Goal: Use online tool/utility

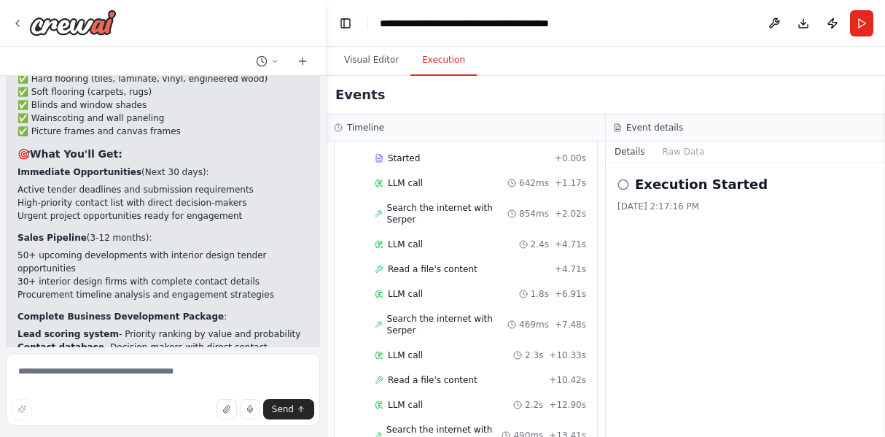
scroll to position [2953, 0]
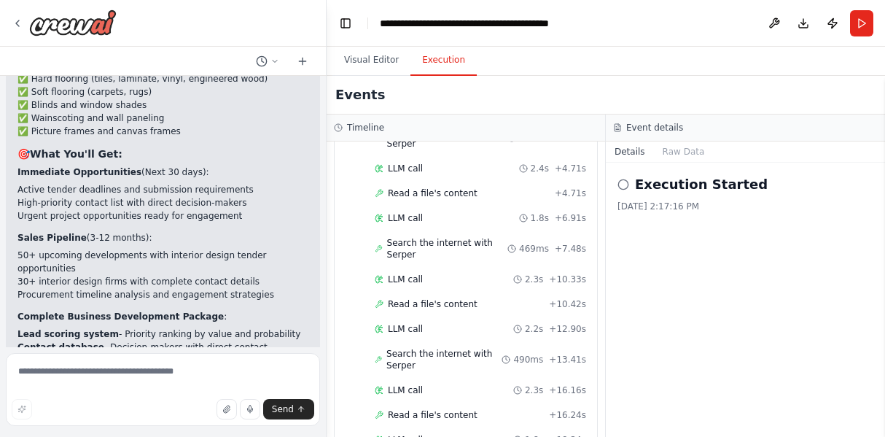
click at [655, 192] on h2 "Execution Started" at bounding box center [701, 184] width 133 height 20
click at [803, 17] on button "Download" at bounding box center [803, 23] width 23 height 26
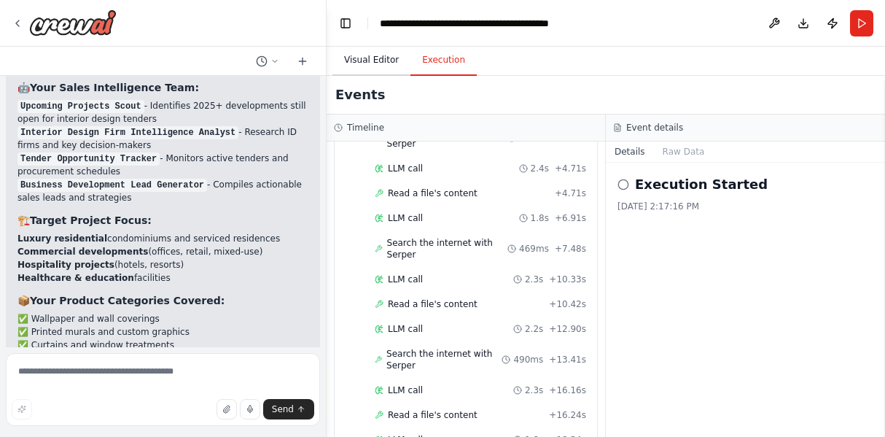
scroll to position [4117, 0]
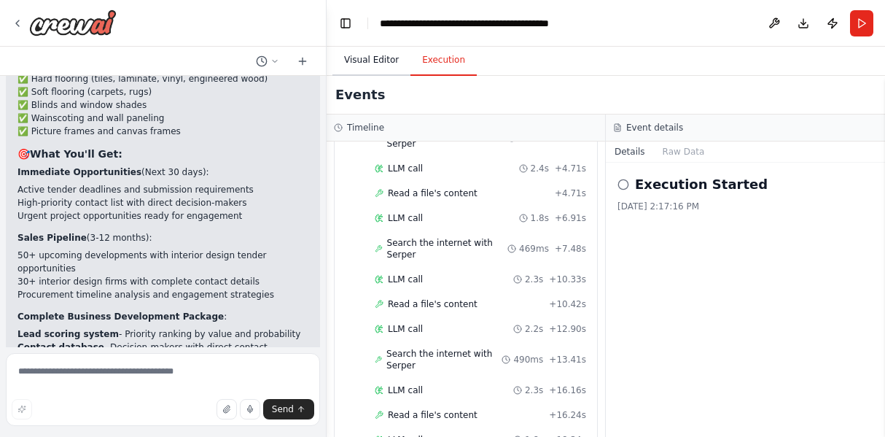
click at [366, 55] on button "Visual Editor" at bounding box center [371, 60] width 78 height 31
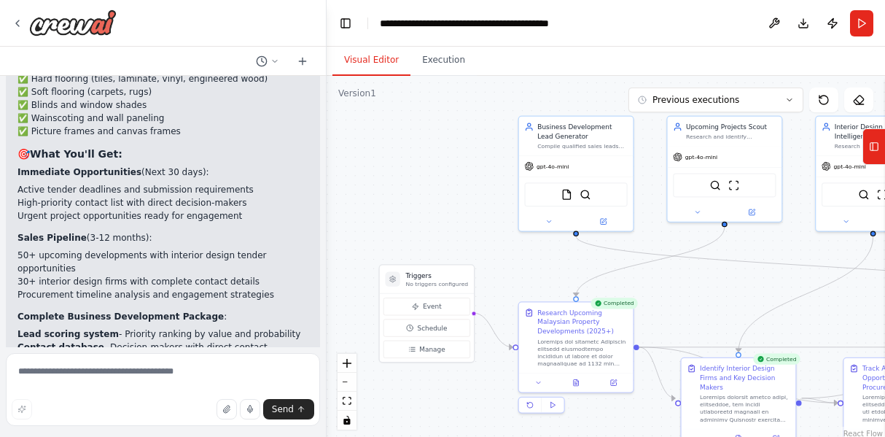
drag, startPoint x: 628, startPoint y: 348, endPoint x: 464, endPoint y: 174, distance: 239.3
click at [464, 174] on div ".deletable-edge-delete-btn { width: 20px; height: 20px; border: 0px solid #ffff…" at bounding box center [606, 258] width 558 height 364
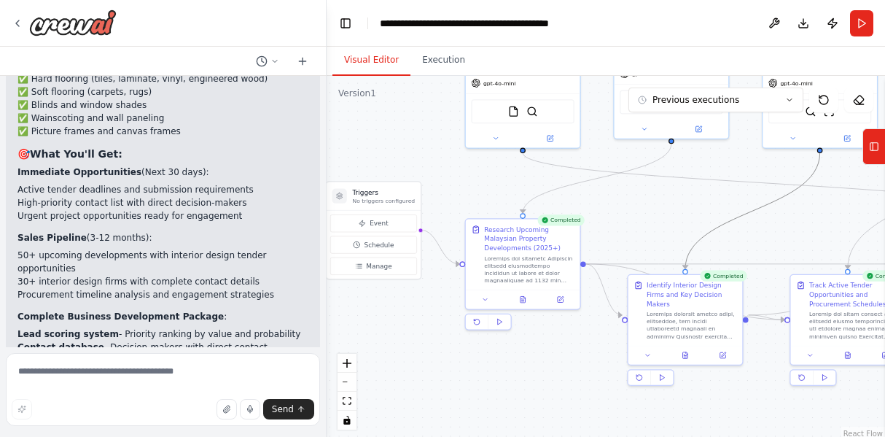
drag, startPoint x: 644, startPoint y: 219, endPoint x: 491, endPoint y: 203, distance: 154.0
click at [491, 203] on div ".deletable-edge-delete-btn { width: 20px; height: 20px; border: 0px solid #ffff…" at bounding box center [606, 258] width 558 height 364
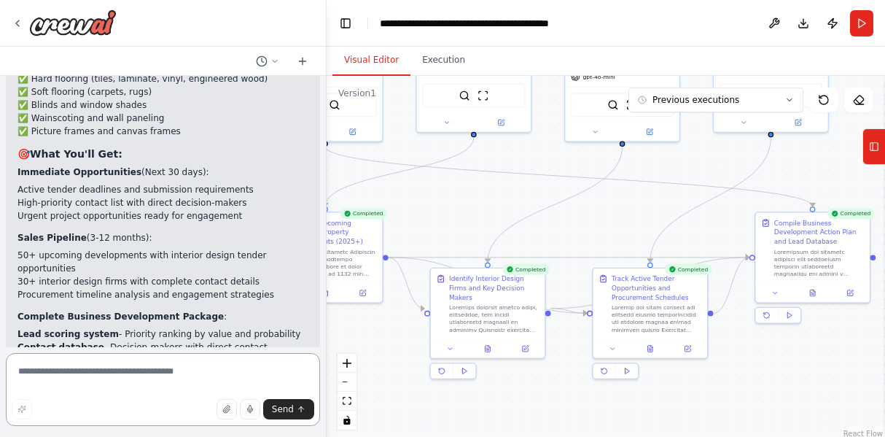
drag, startPoint x: 515, startPoint y: 401, endPoint x: 303, endPoint y: 387, distance: 212.6
click at [303, 387] on div "You are tasked with writing a 300-500 page book on property developments in [GE…" at bounding box center [442, 218] width 885 height 437
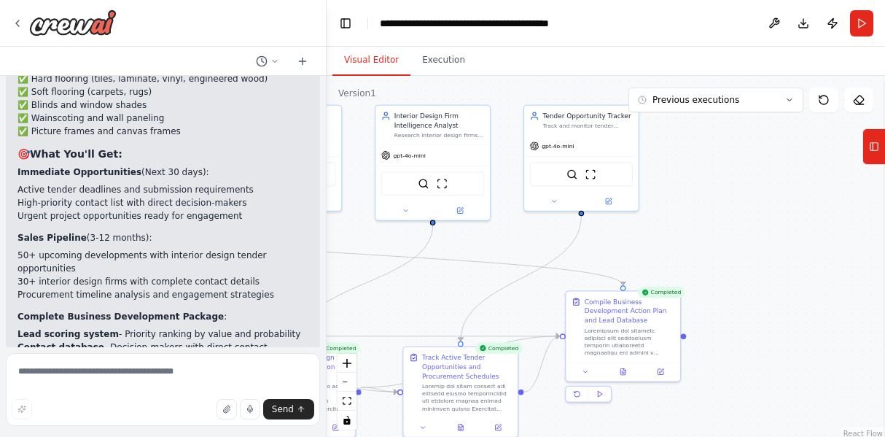
drag, startPoint x: 752, startPoint y: 349, endPoint x: 595, endPoint y: 436, distance: 179.8
click at [595, 436] on div ".deletable-edge-delete-btn { width: 20px; height: 20px; border: 0px solid #ffff…" at bounding box center [606, 258] width 558 height 364
click at [421, 59] on button "Execution" at bounding box center [443, 60] width 66 height 31
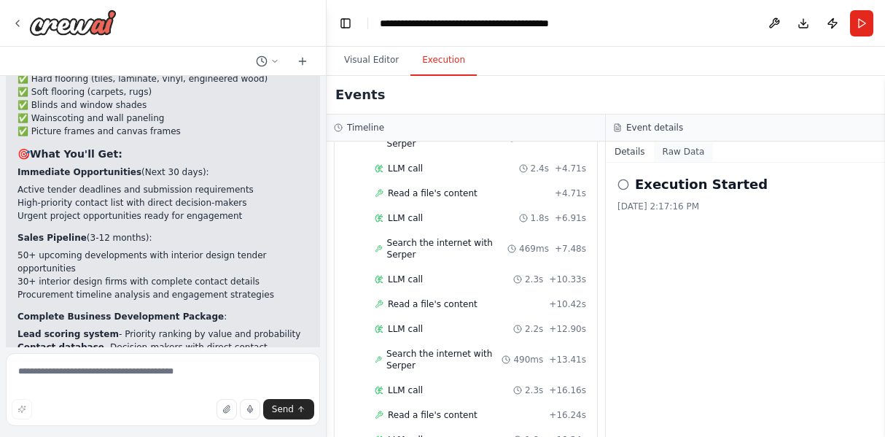
click at [677, 151] on button "Raw Data" at bounding box center [684, 151] width 60 height 20
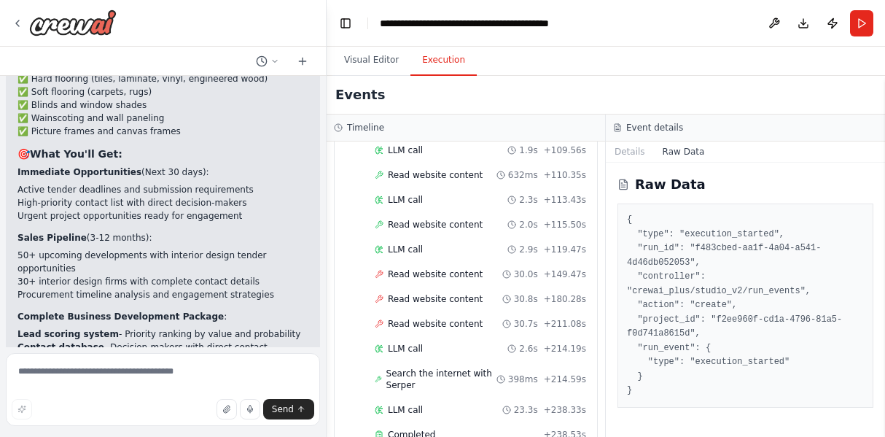
scroll to position [2953, 0]
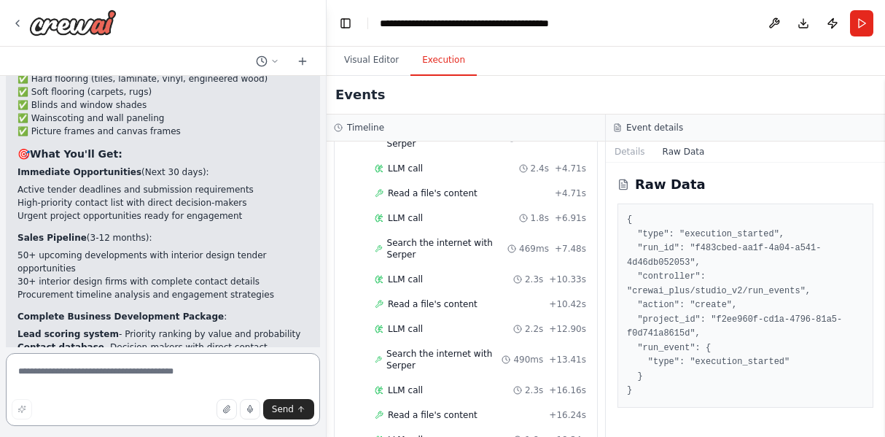
click at [202, 370] on textarea at bounding box center [163, 389] width 314 height 73
type textarea "**********"
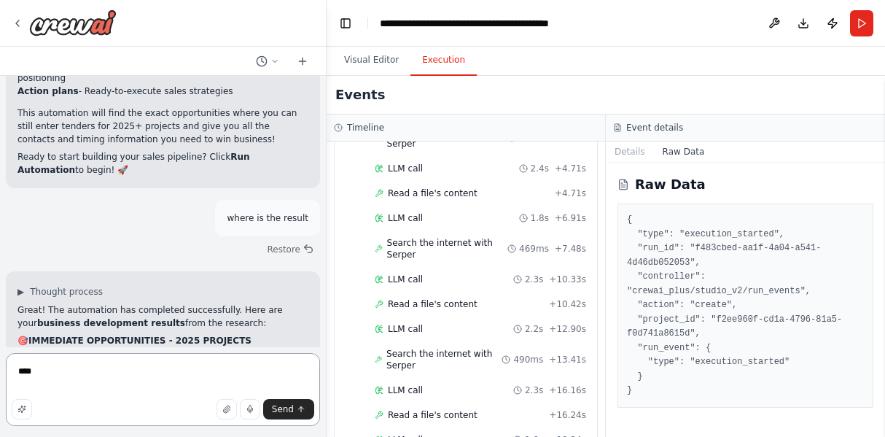
scroll to position [4453, 0]
type textarea "**********"
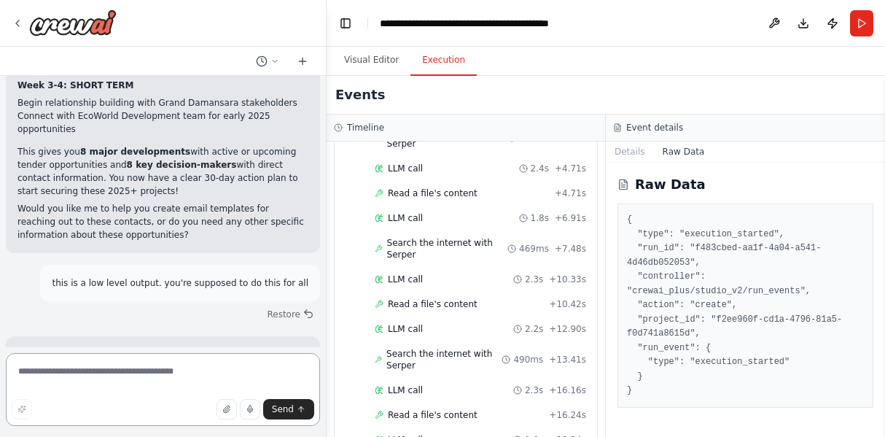
scroll to position [5540, 0]
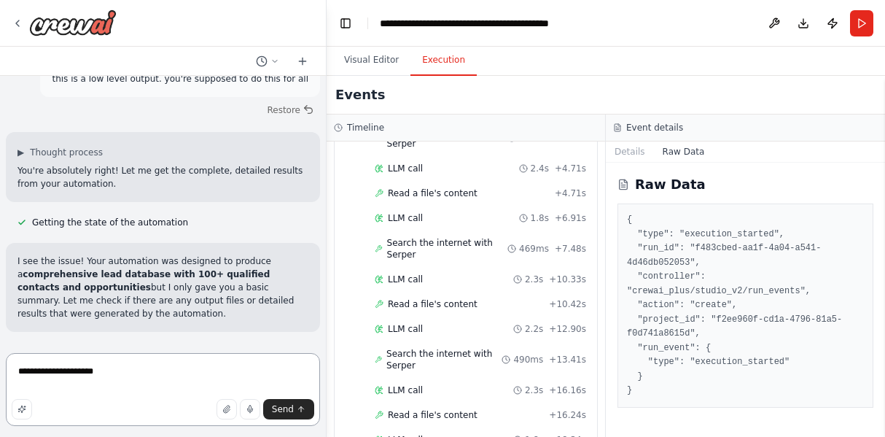
type textarea "**********"
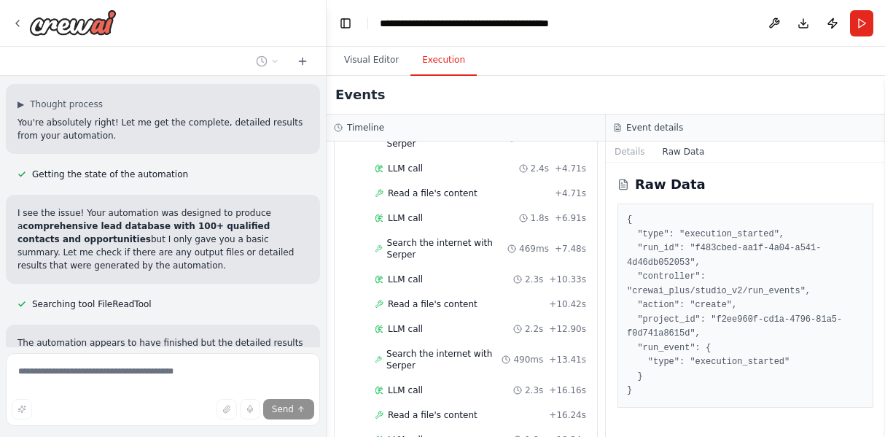
scroll to position [5612, 0]
